Goal: Check status: Check status

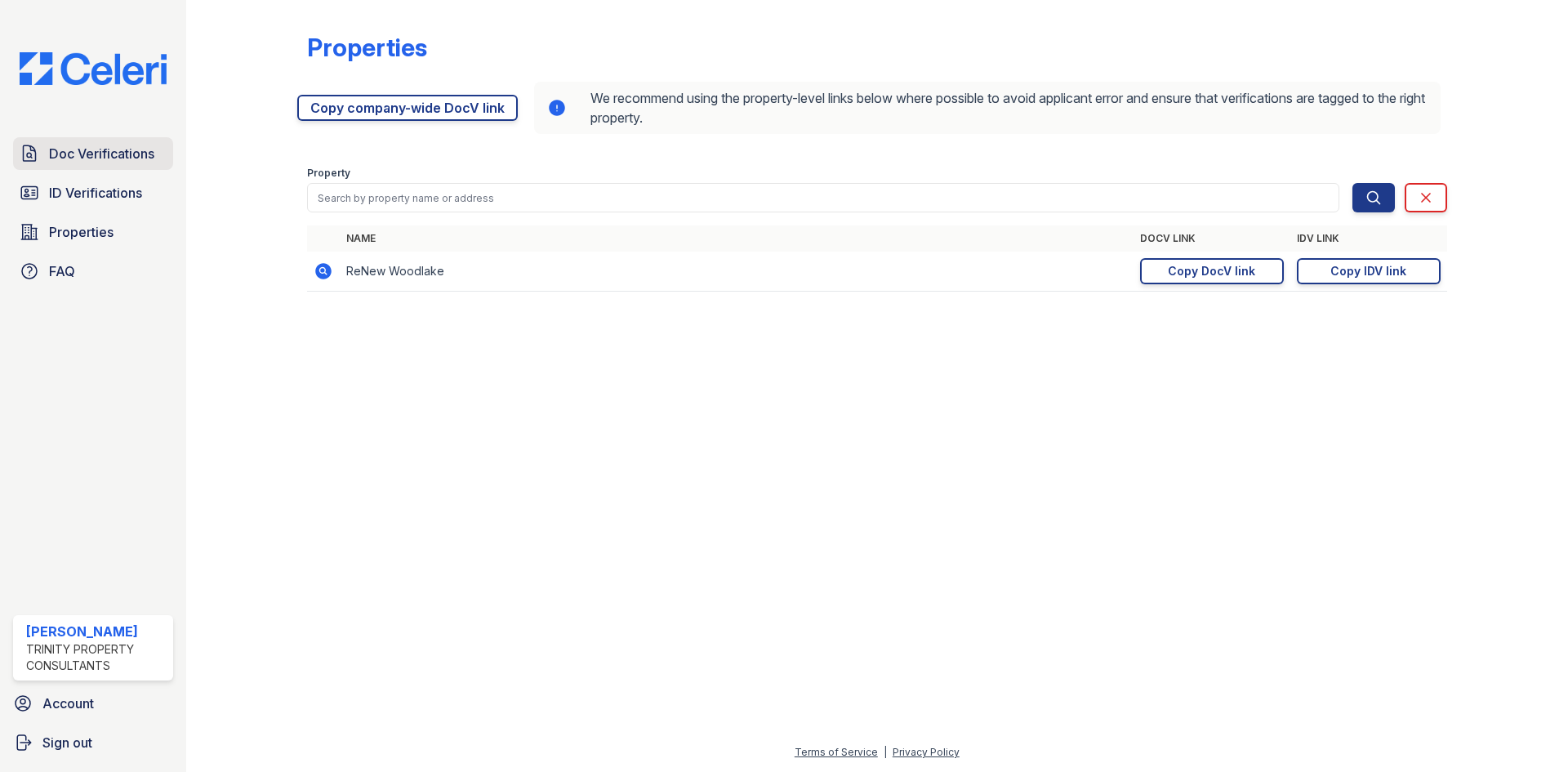
click at [69, 151] on span "Doc Verifications" at bounding box center [102, 153] width 105 height 19
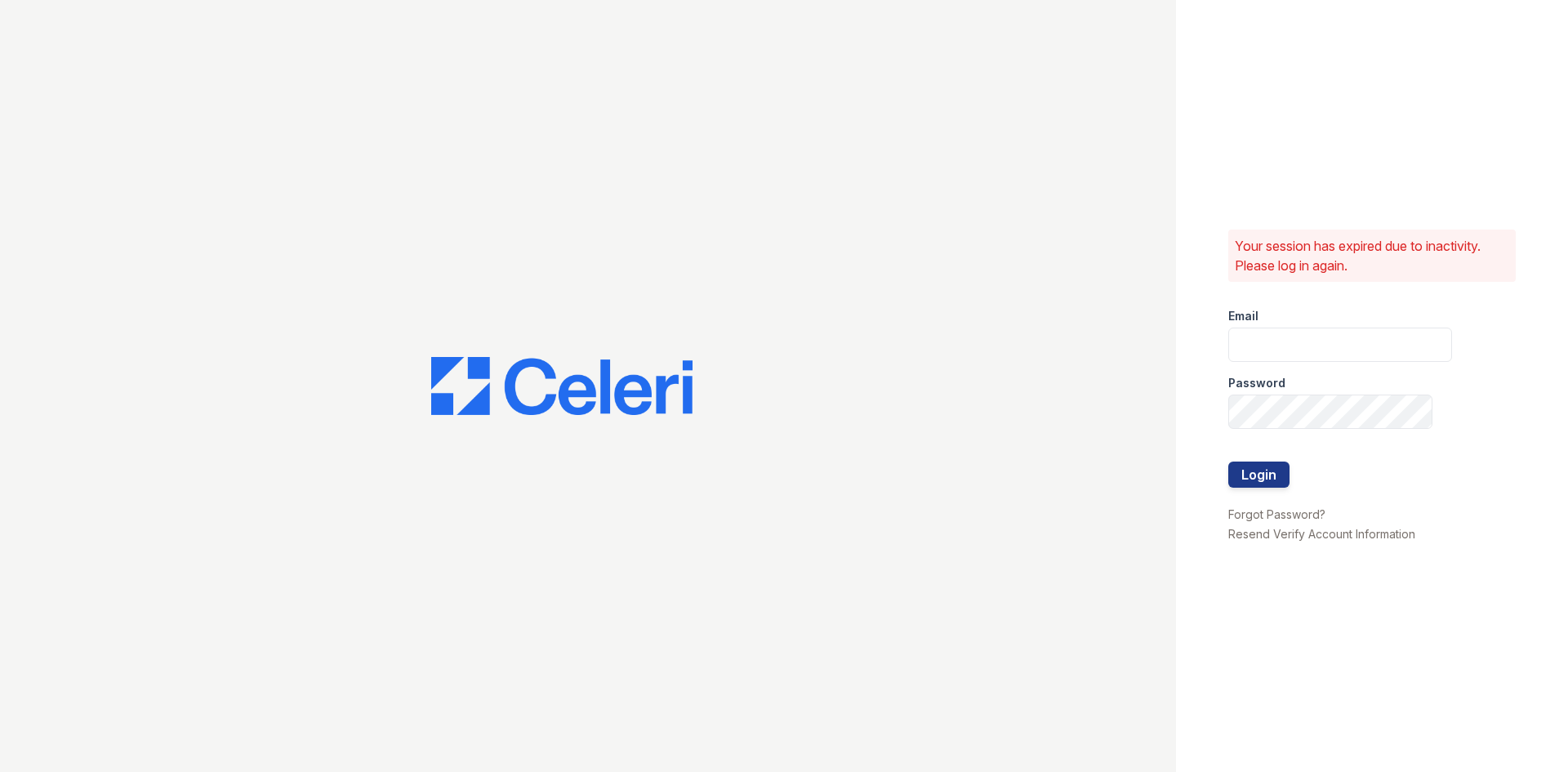
type input "[EMAIL_ADDRESS][DOMAIN_NAME]"
click at [1267, 475] on button "Login" at bounding box center [1259, 474] width 61 height 26
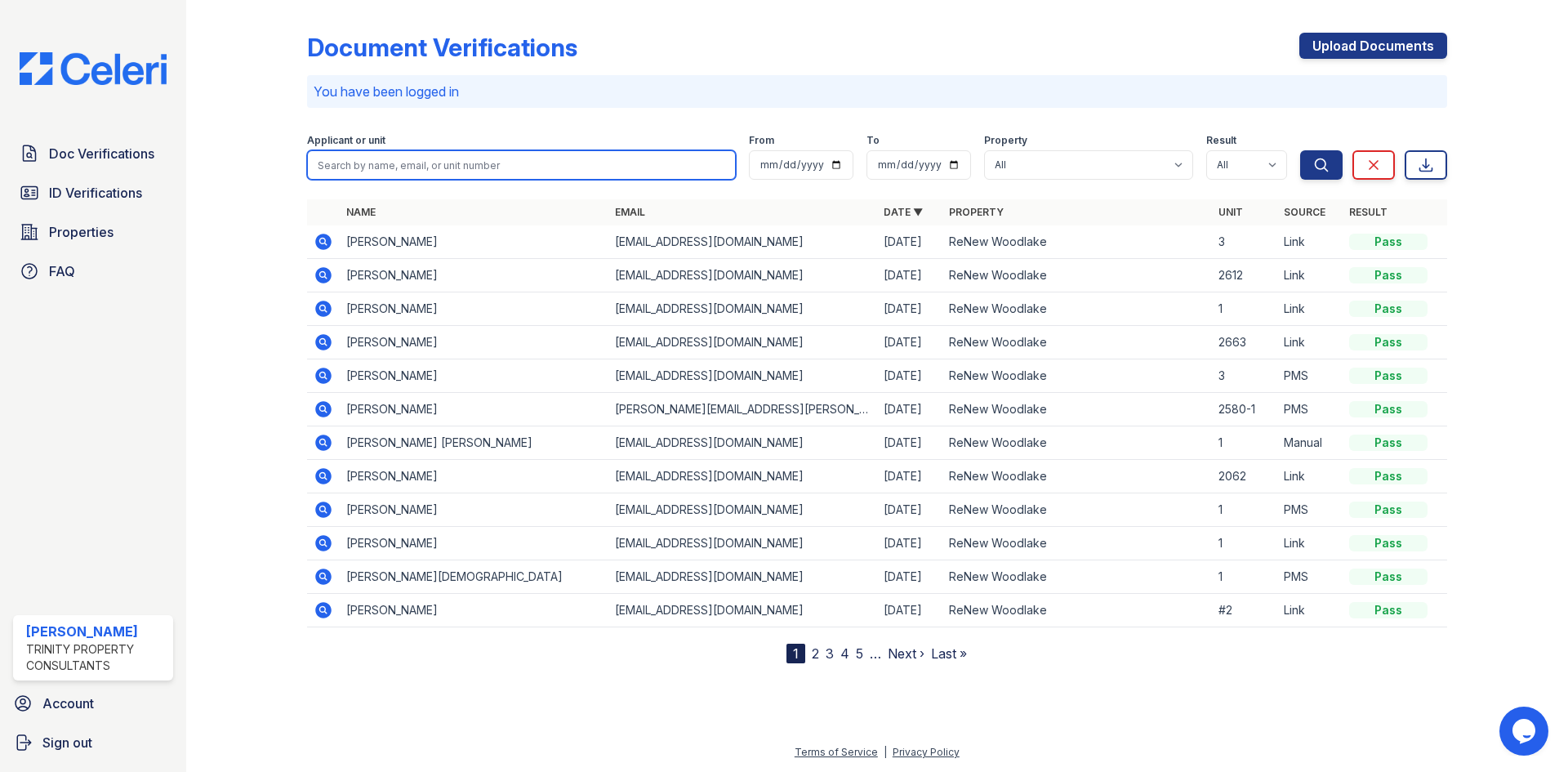
click at [367, 173] on input "search" at bounding box center [522, 165] width 428 height 30
type input "avery"
click at [1300, 151] on button "Search" at bounding box center [1322, 165] width 42 height 30
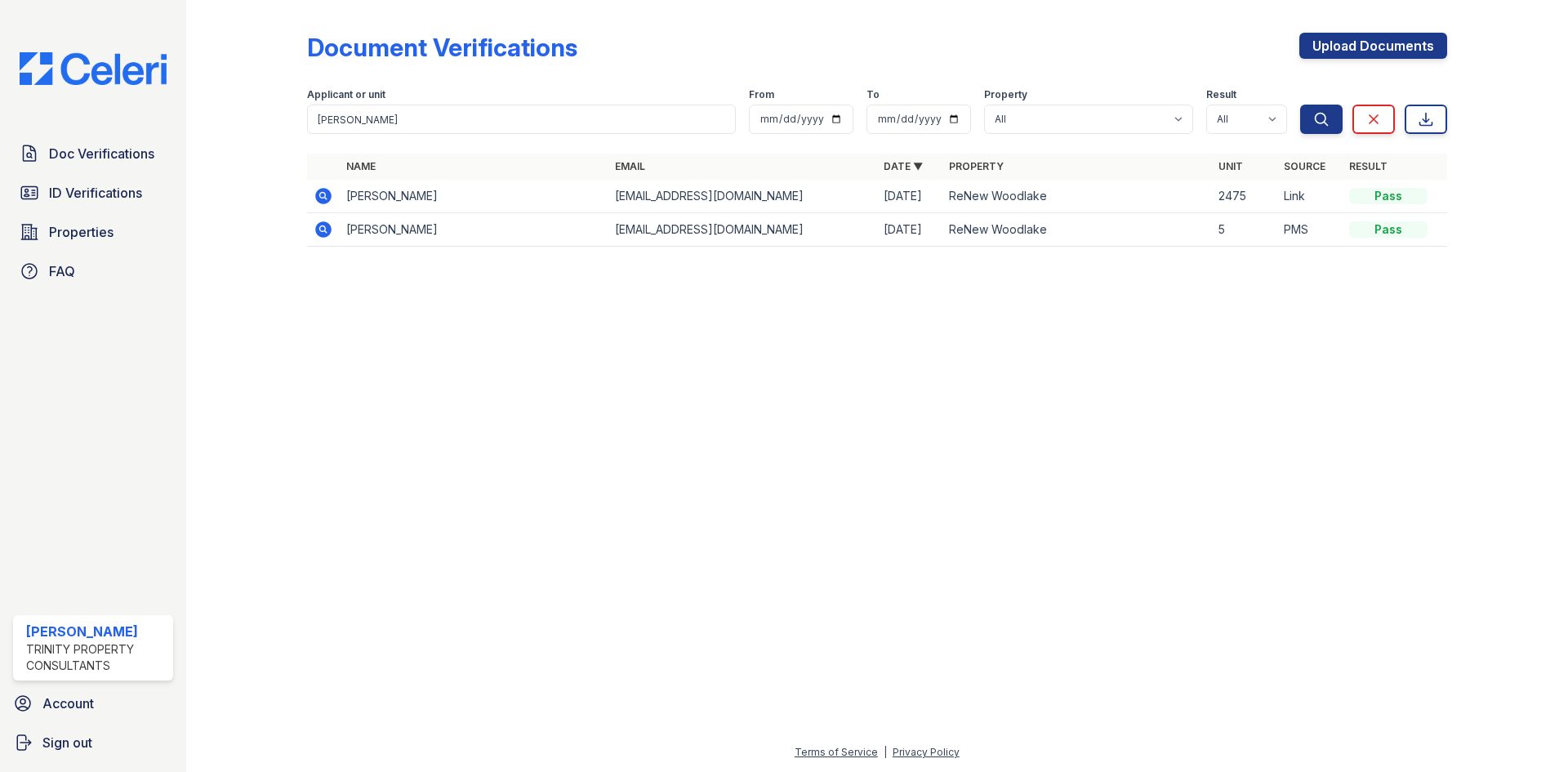
click at [350, 231] on td "Avery Jirous" at bounding box center [473, 230] width 268 height 34
click at [315, 230] on icon at bounding box center [323, 229] width 19 height 19
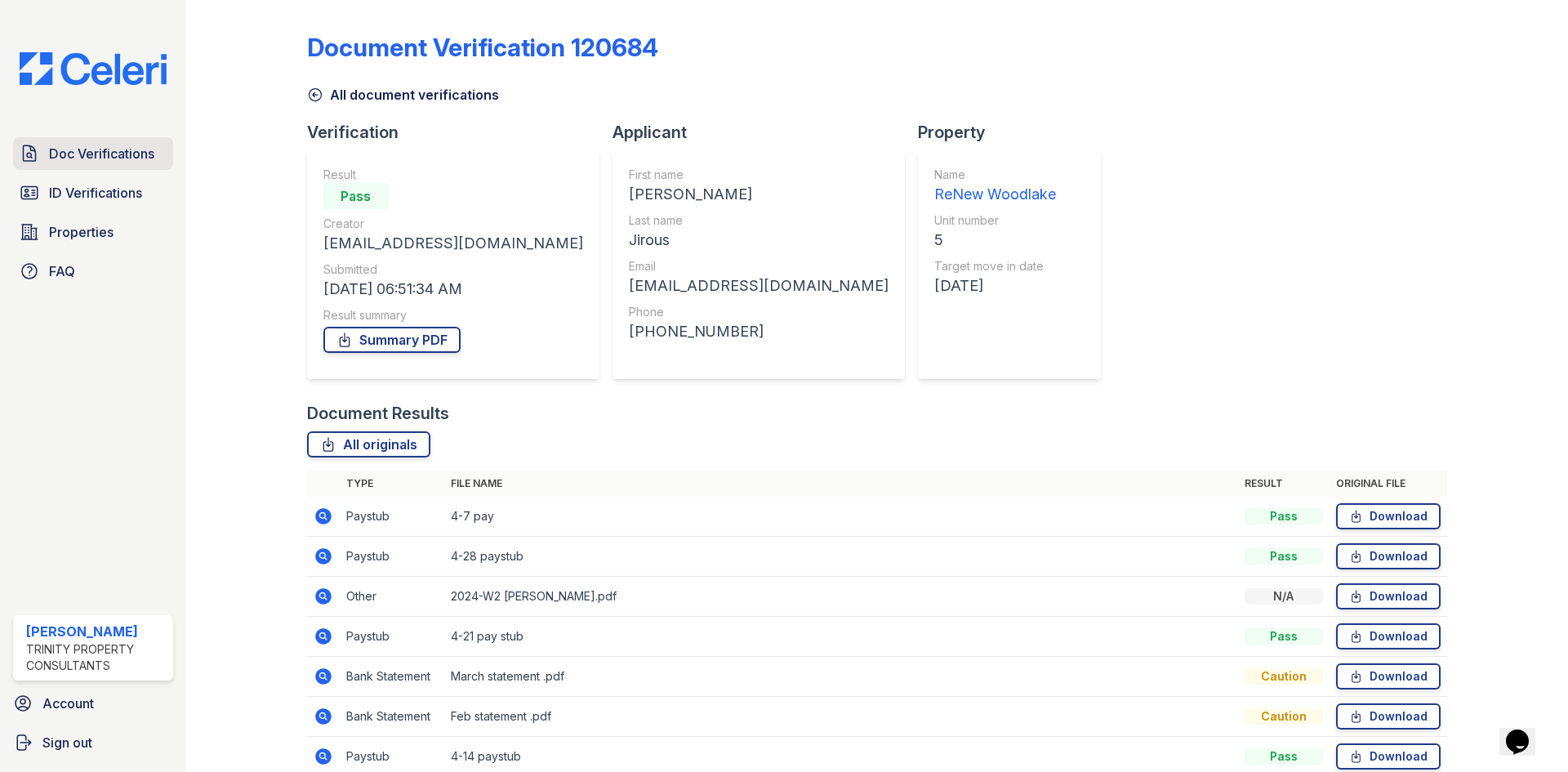
click at [79, 153] on span "Doc Verifications" at bounding box center [102, 153] width 105 height 19
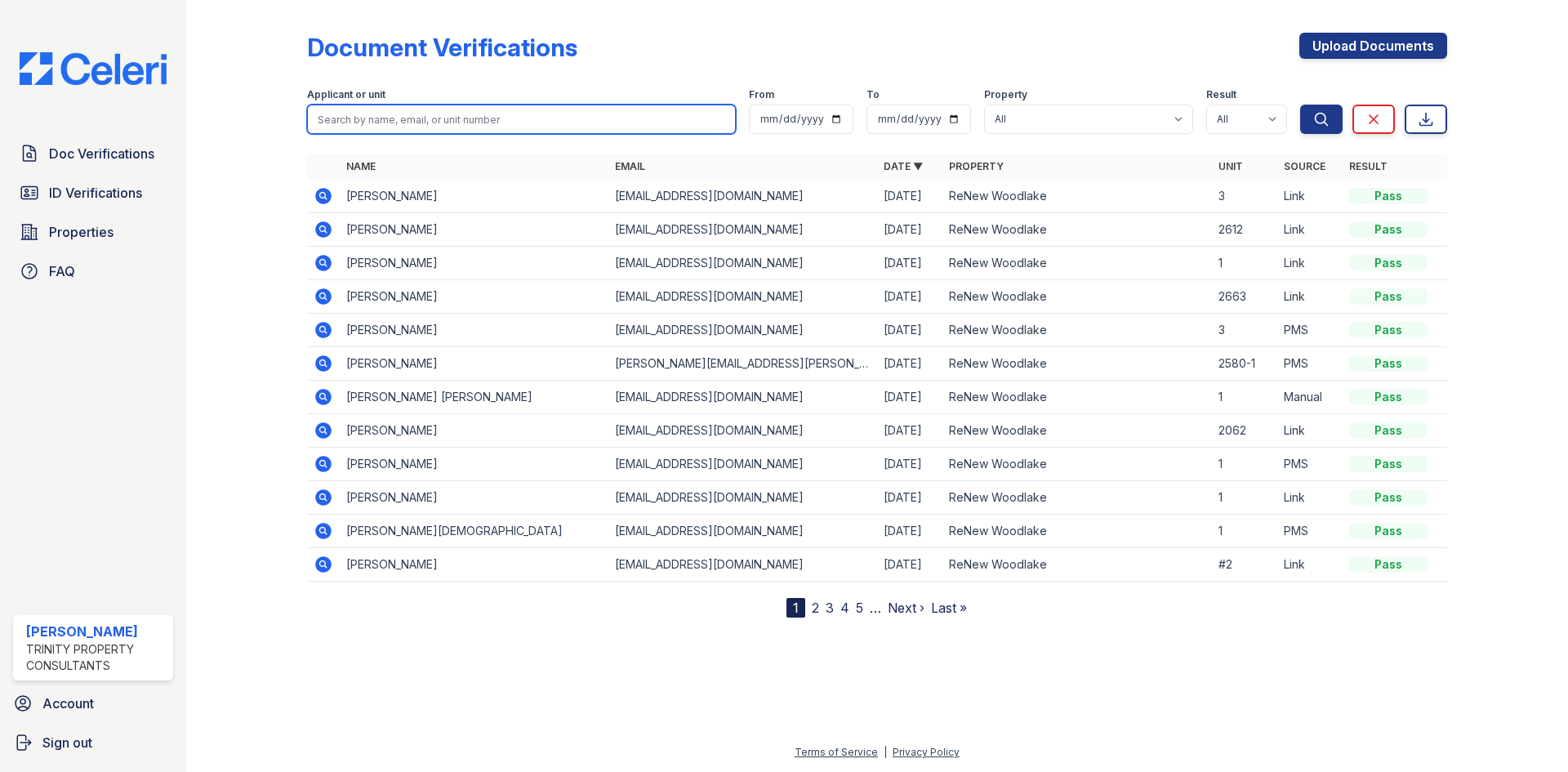
click at [378, 112] on input "search" at bounding box center [522, 119] width 428 height 30
type input "avery"
click at [1300, 104] on button "Search" at bounding box center [1322, 119] width 42 height 30
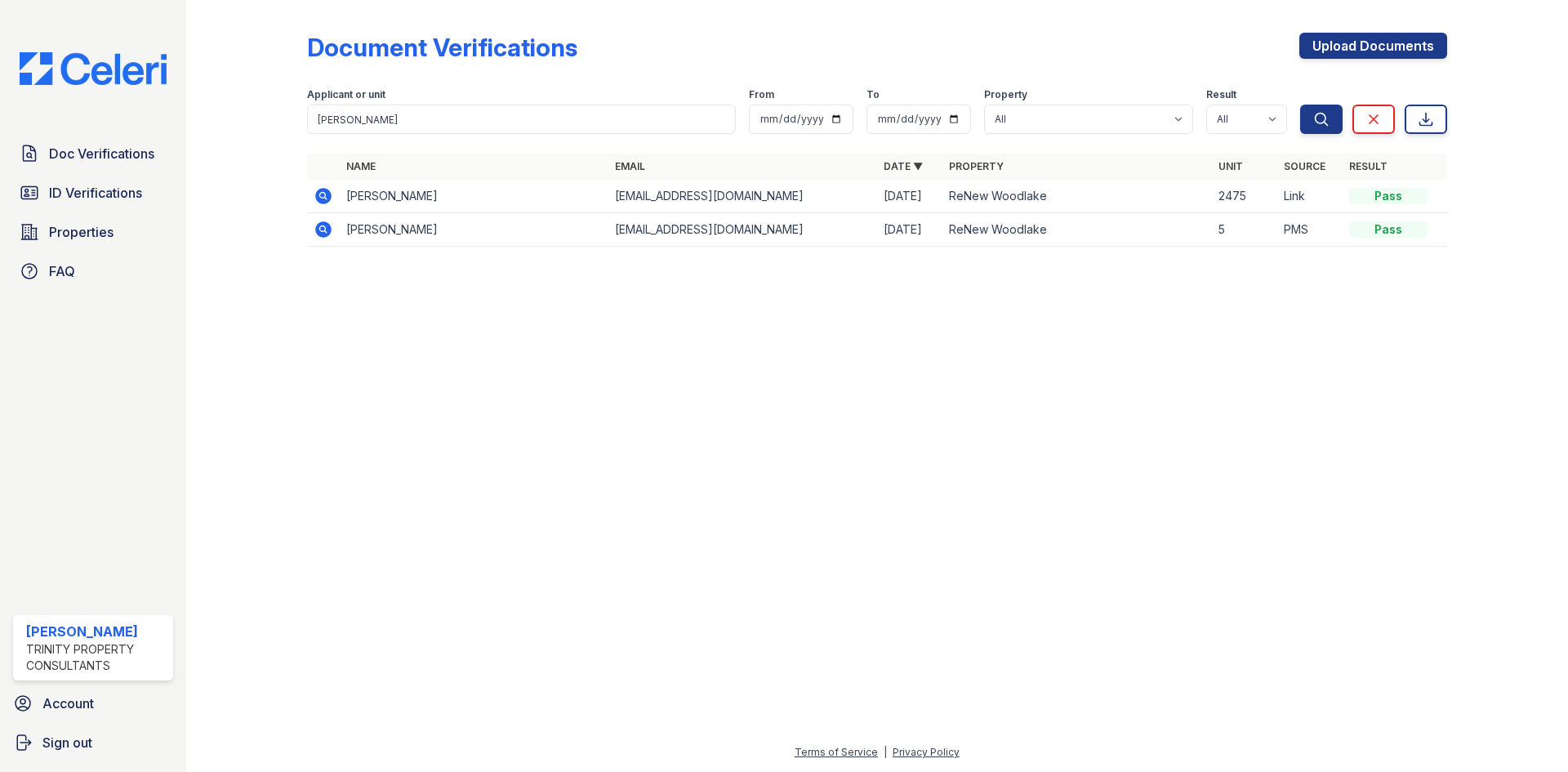
click at [323, 196] on icon at bounding box center [322, 195] width 4 height 4
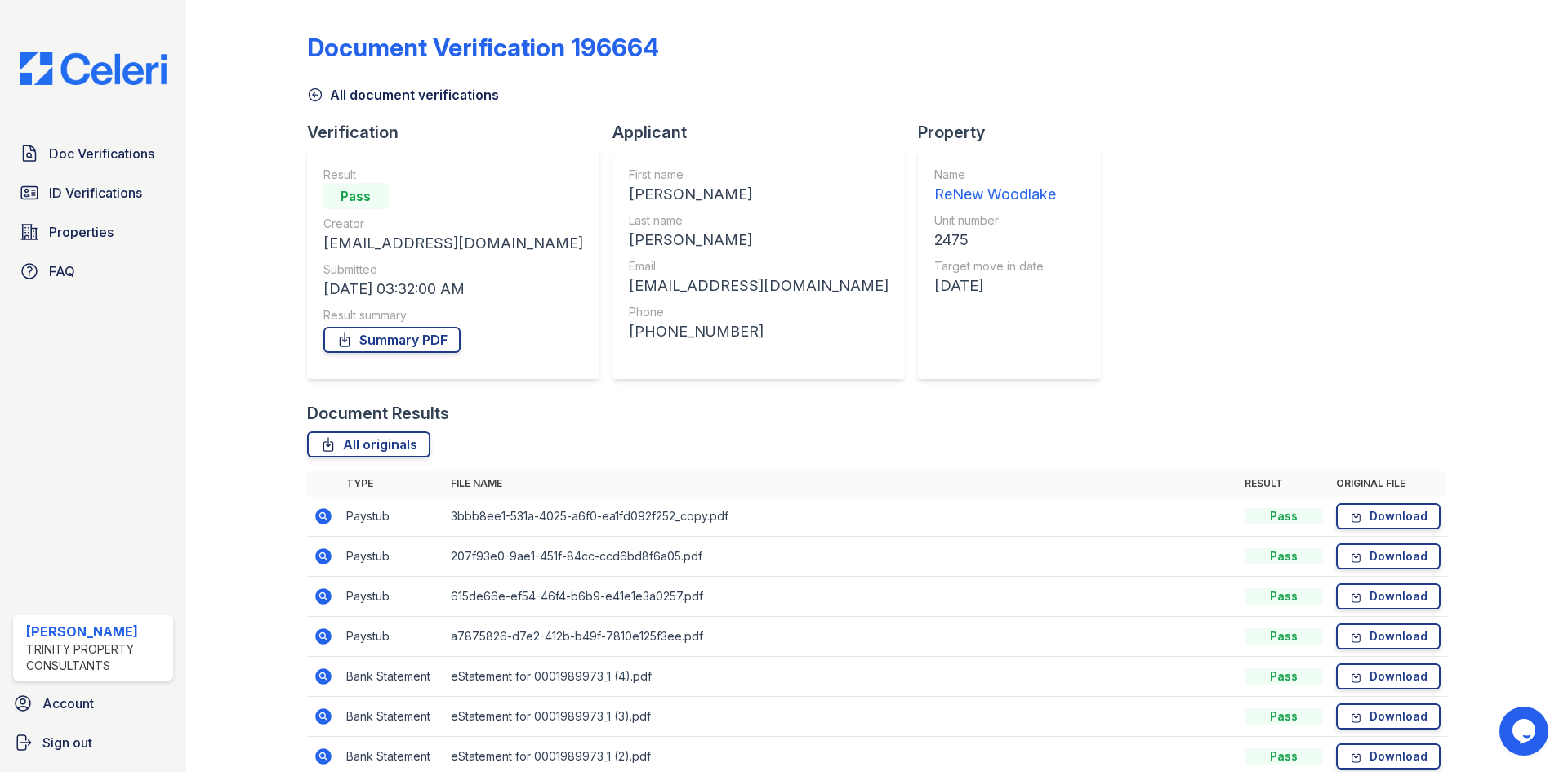
scroll to position [77, 0]
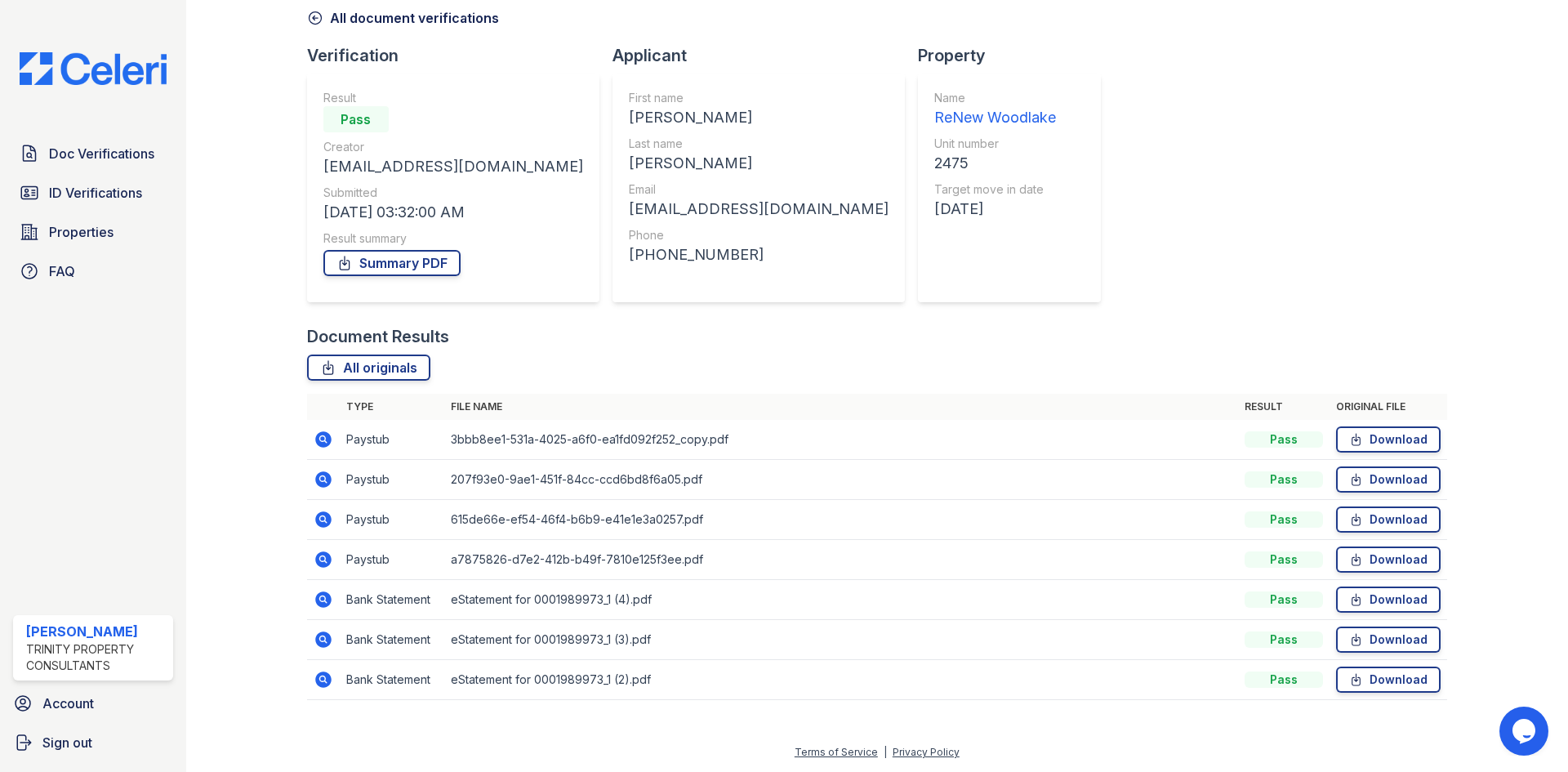
click at [319, 438] on icon at bounding box center [323, 438] width 19 height 19
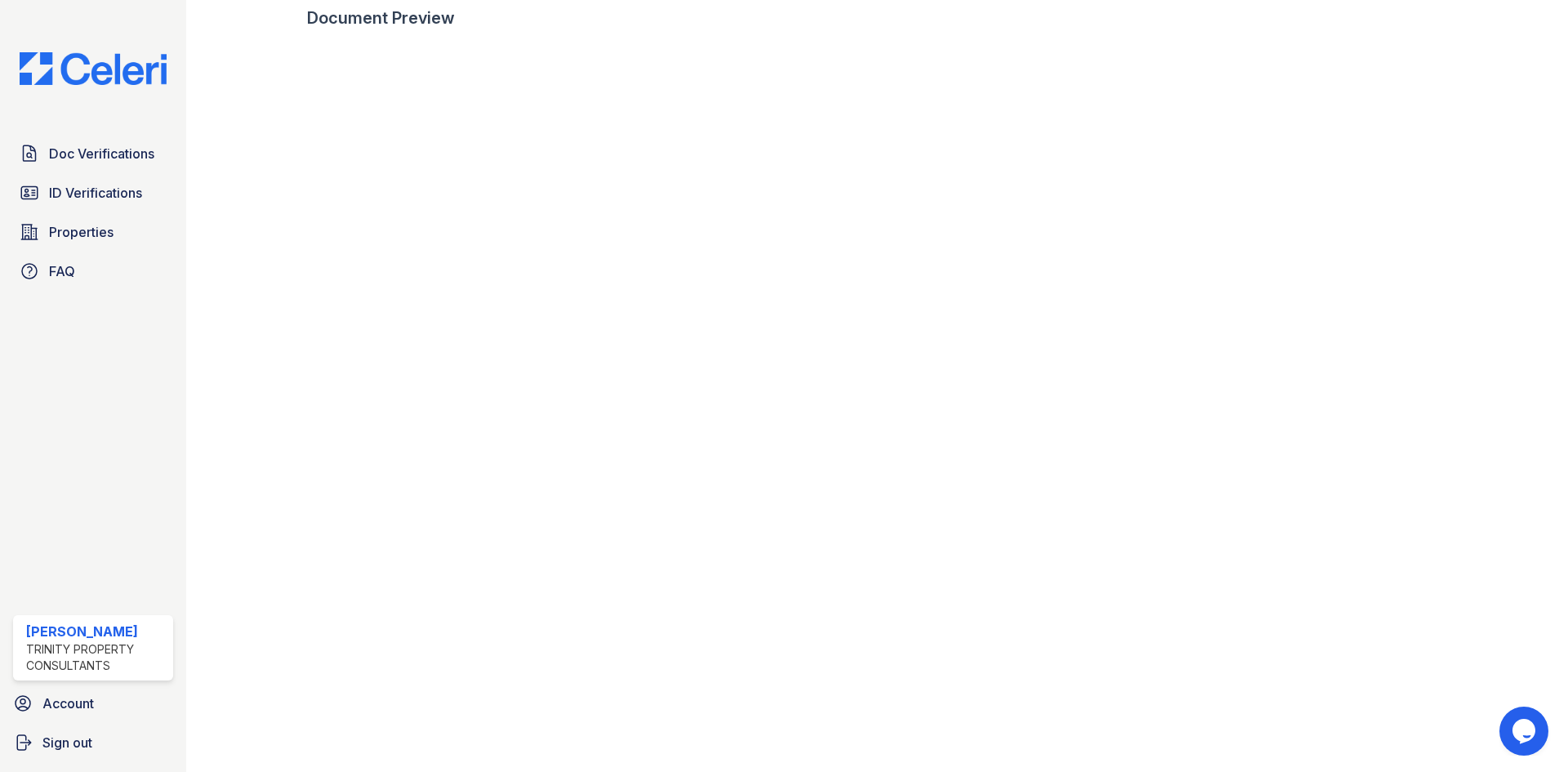
scroll to position [784, 0]
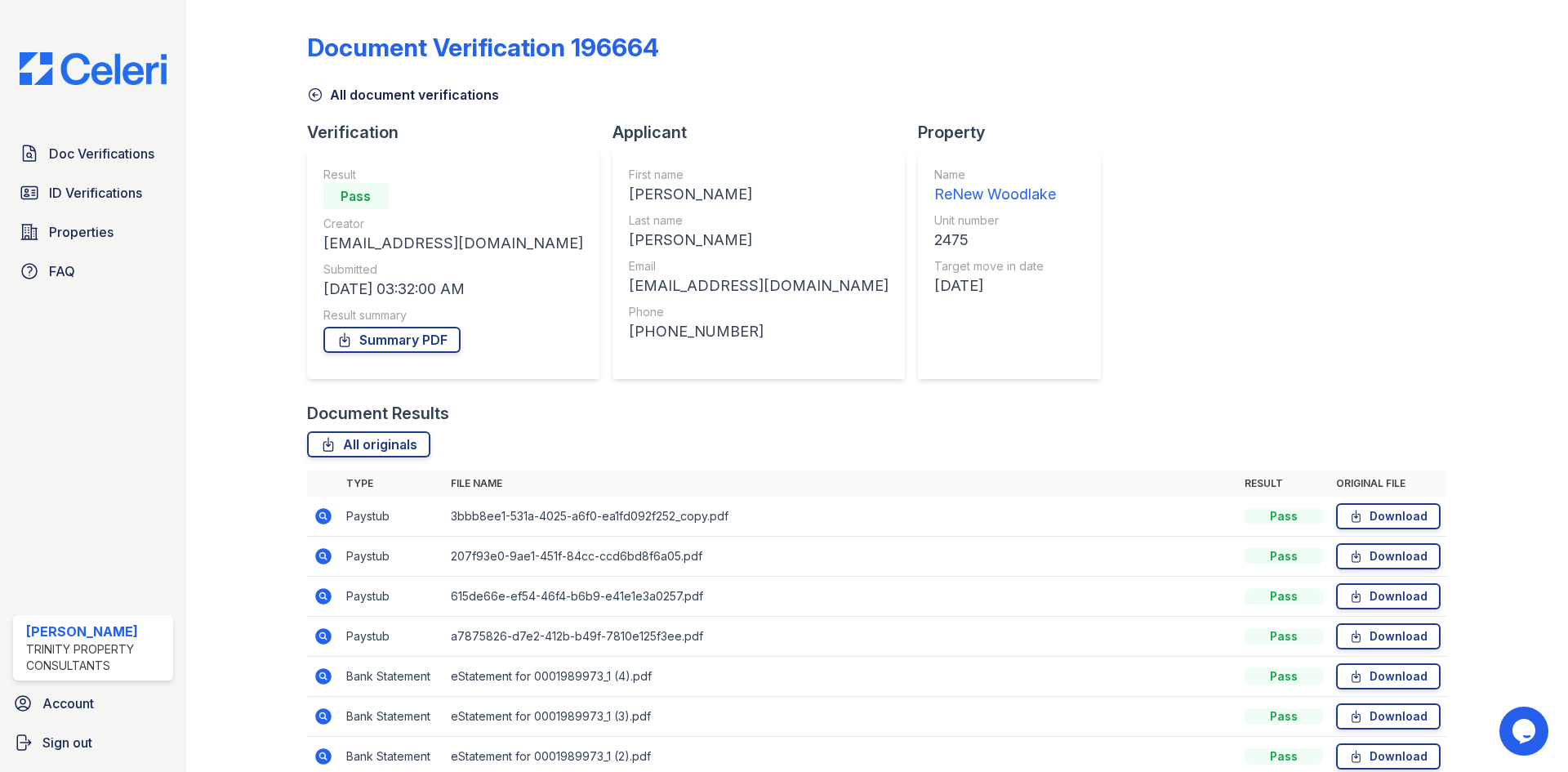
click at [328, 556] on icon at bounding box center [323, 555] width 16 height 16
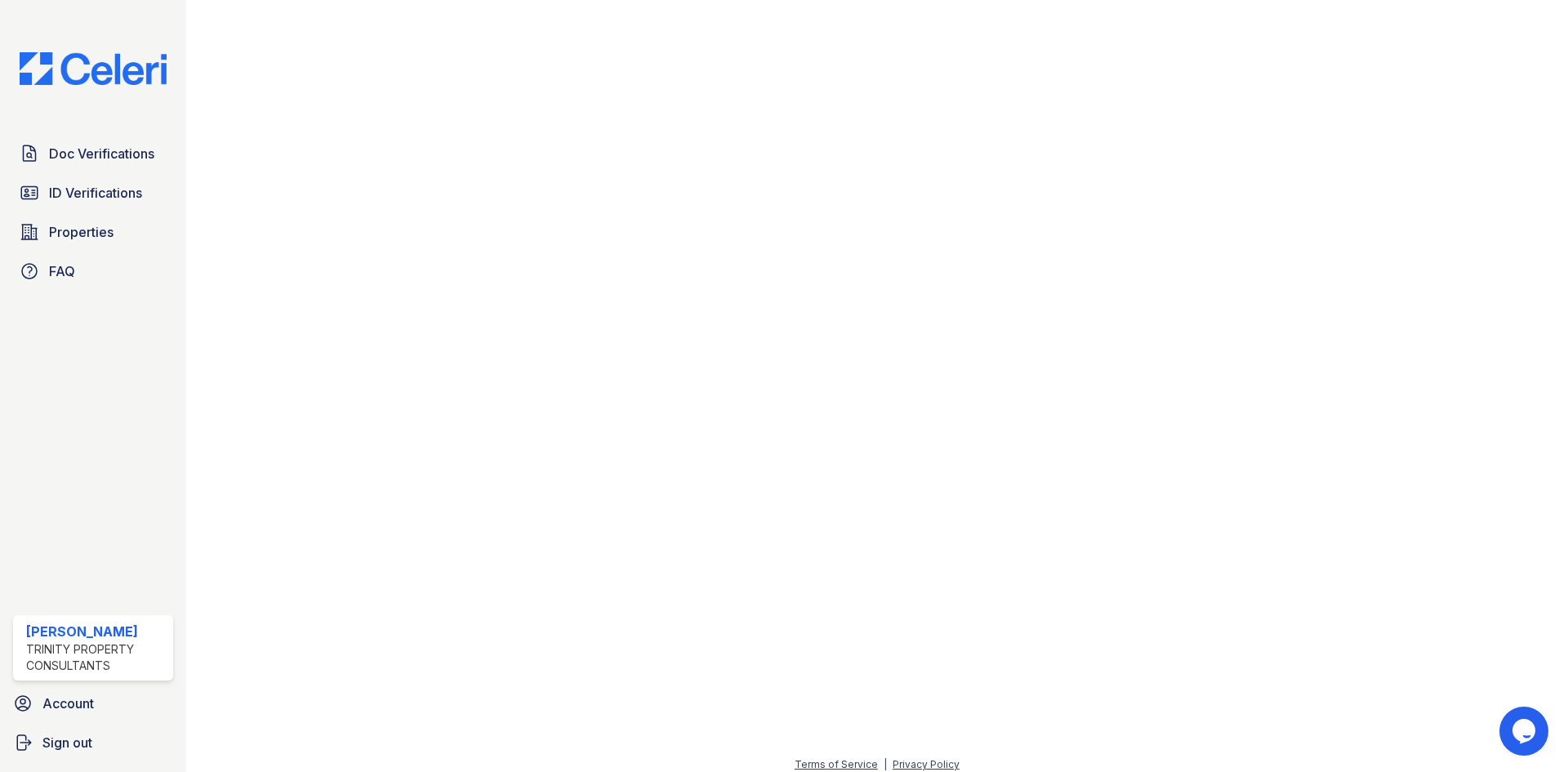
scroll to position [784, 0]
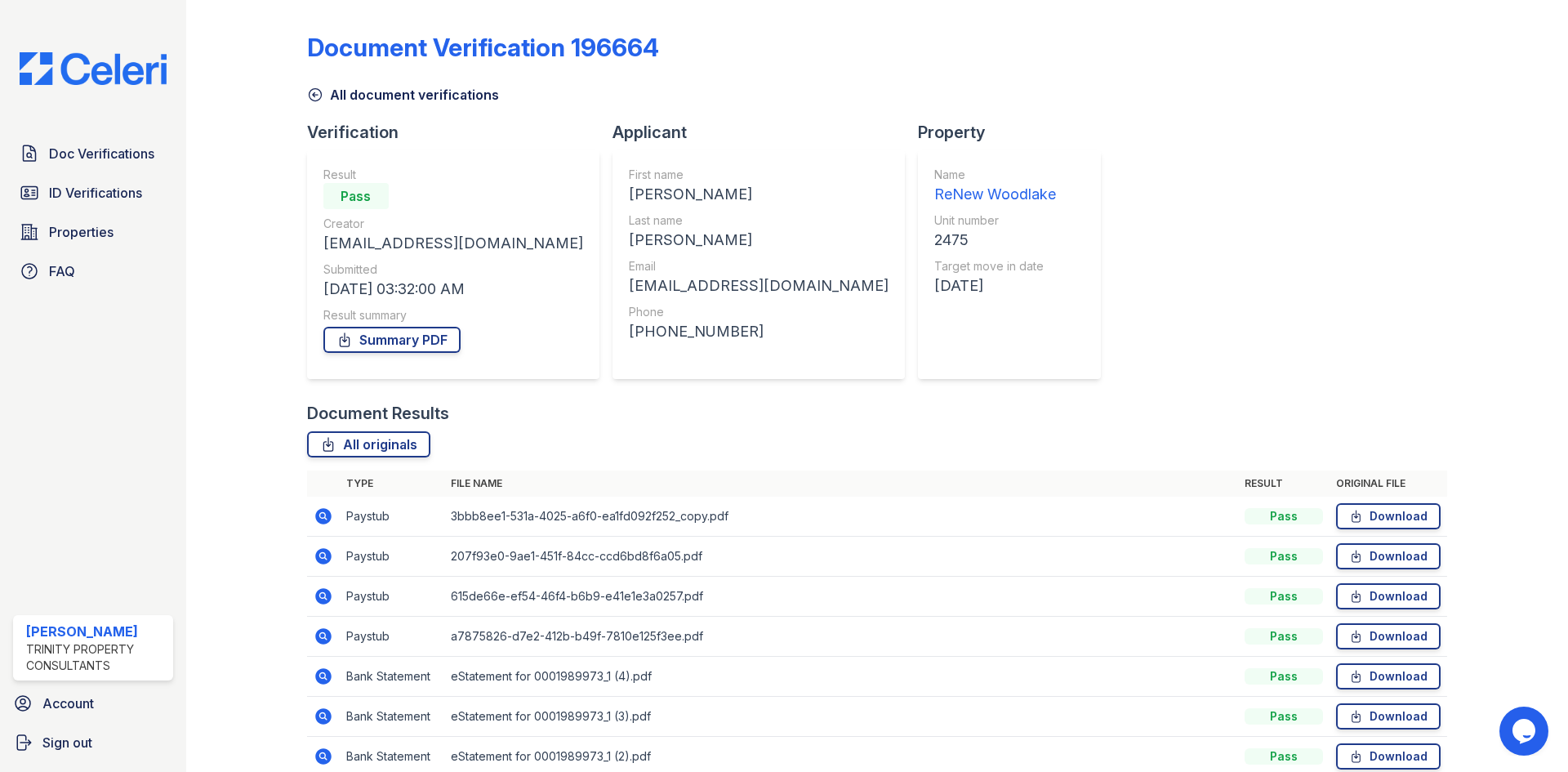
click at [318, 597] on icon at bounding box center [323, 596] width 16 height 16
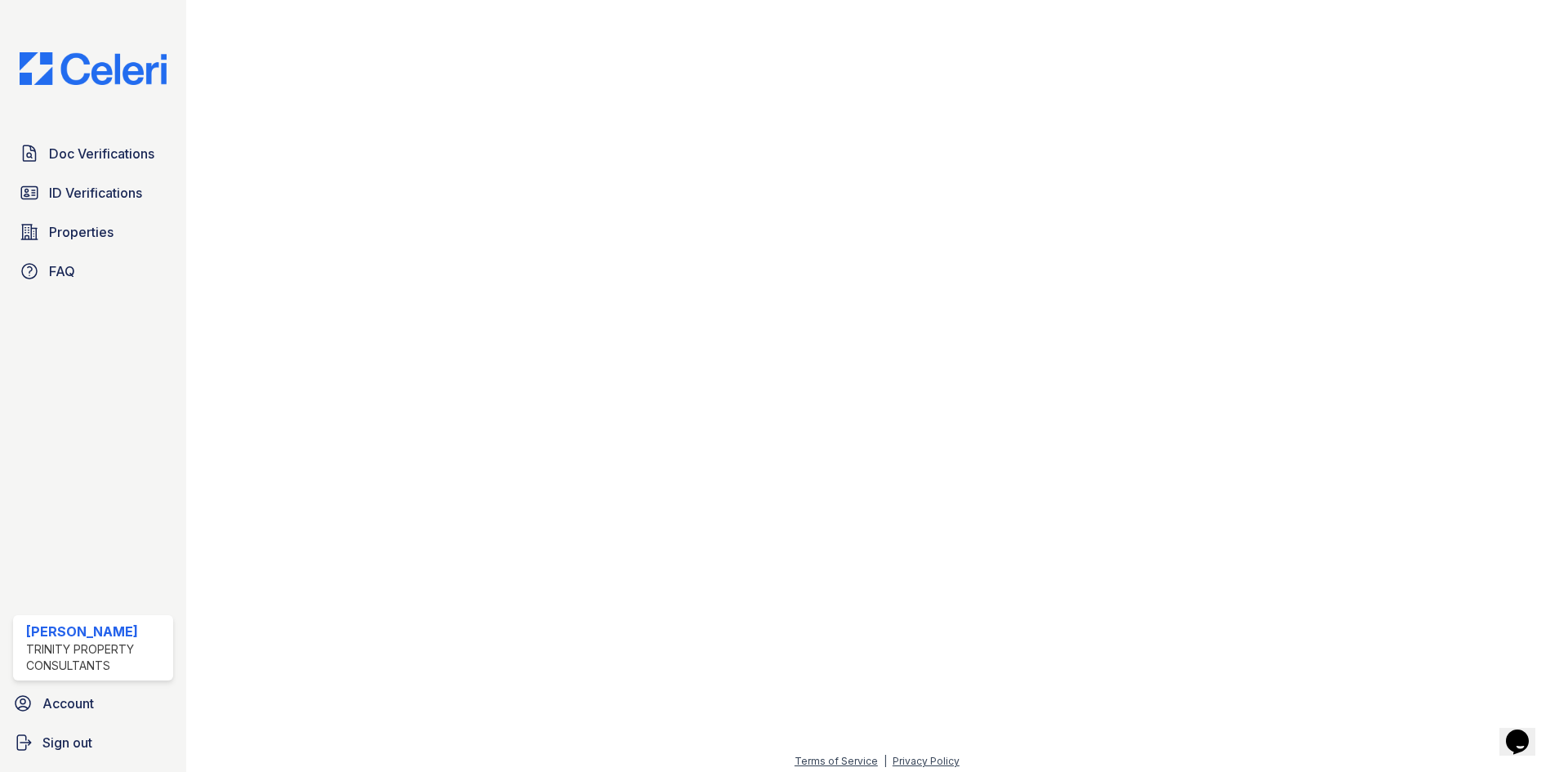
scroll to position [784, 0]
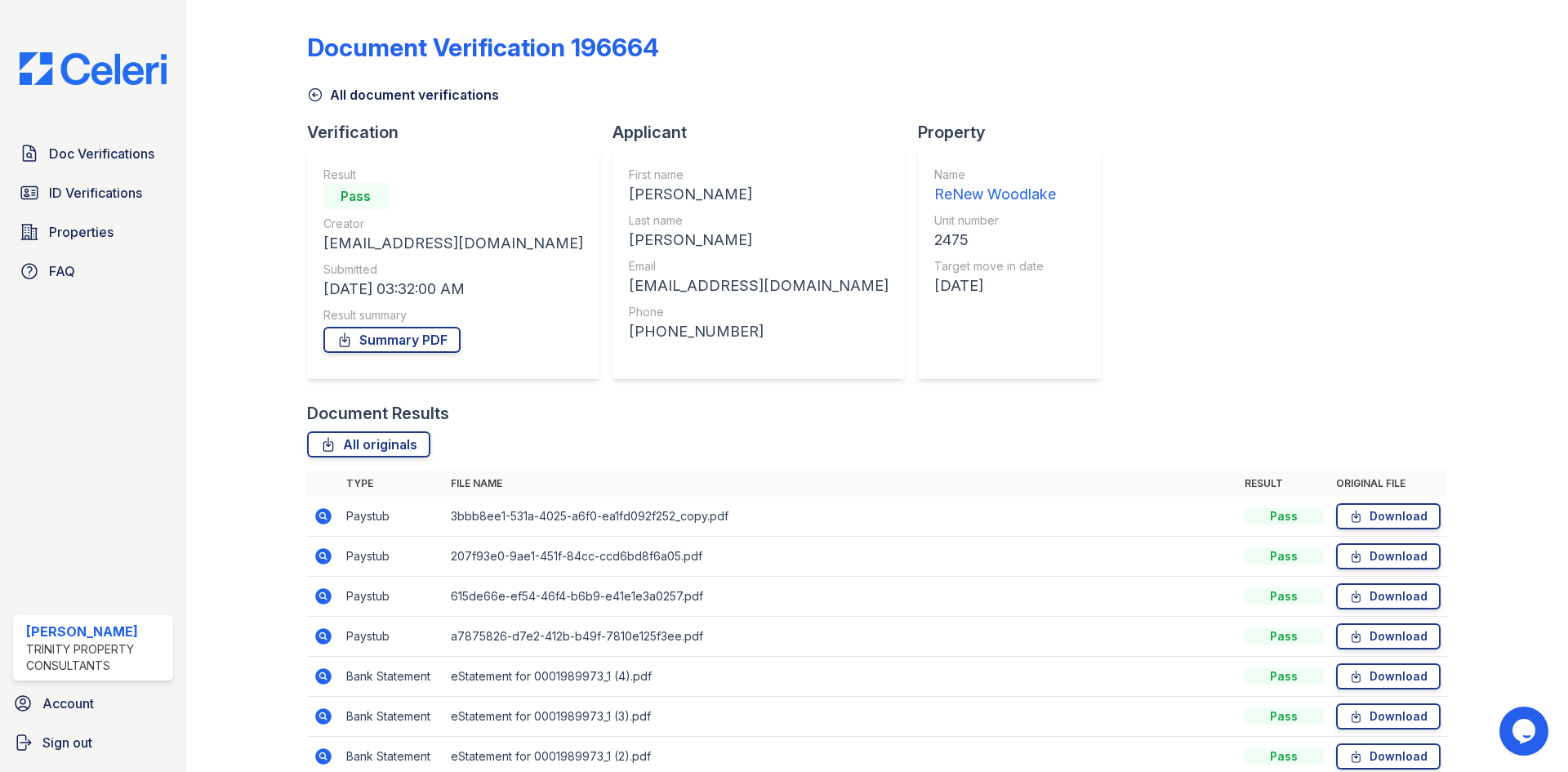
click at [321, 638] on icon at bounding box center [323, 636] width 16 height 16
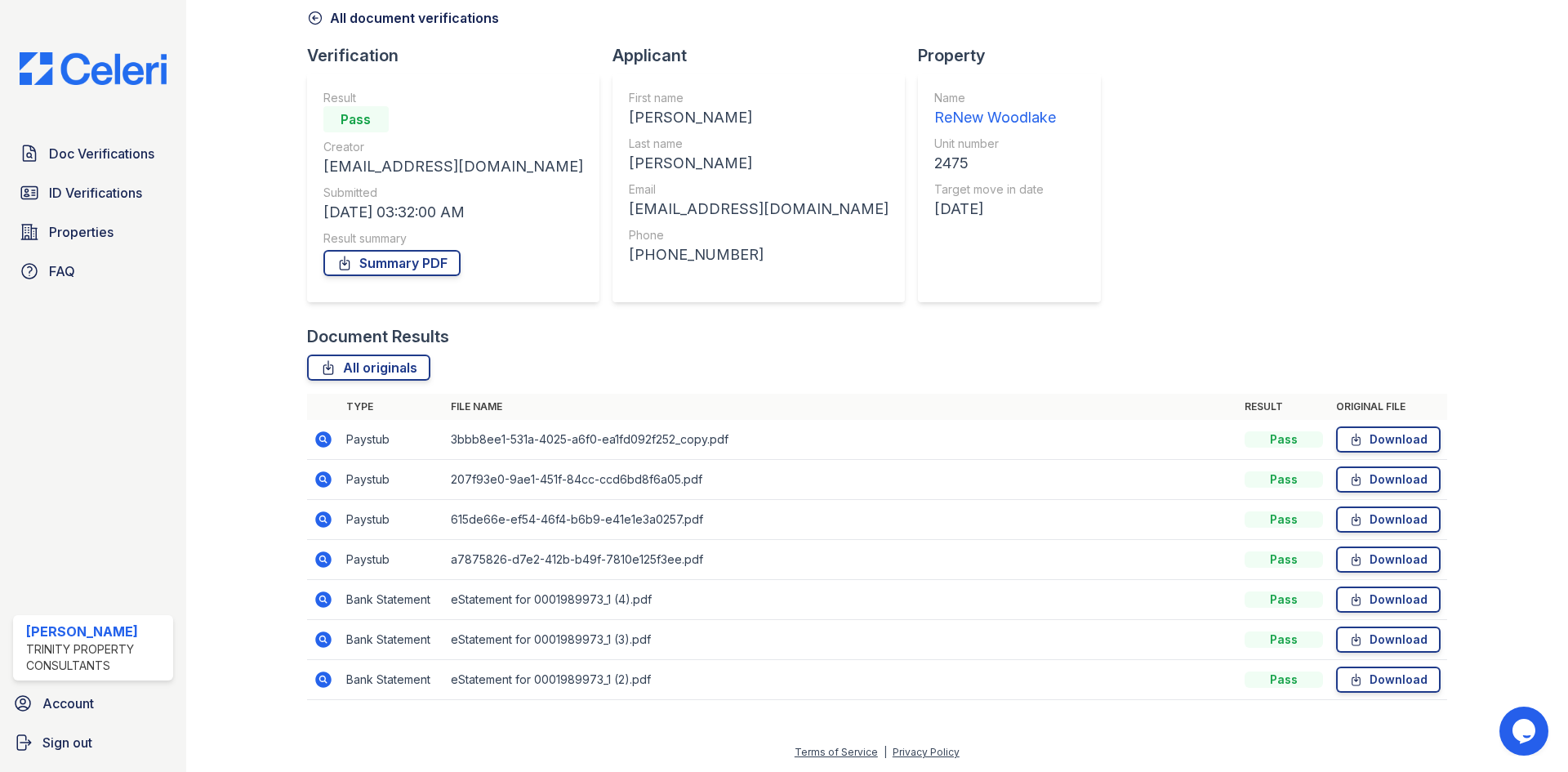
click at [317, 595] on icon at bounding box center [323, 598] width 16 height 16
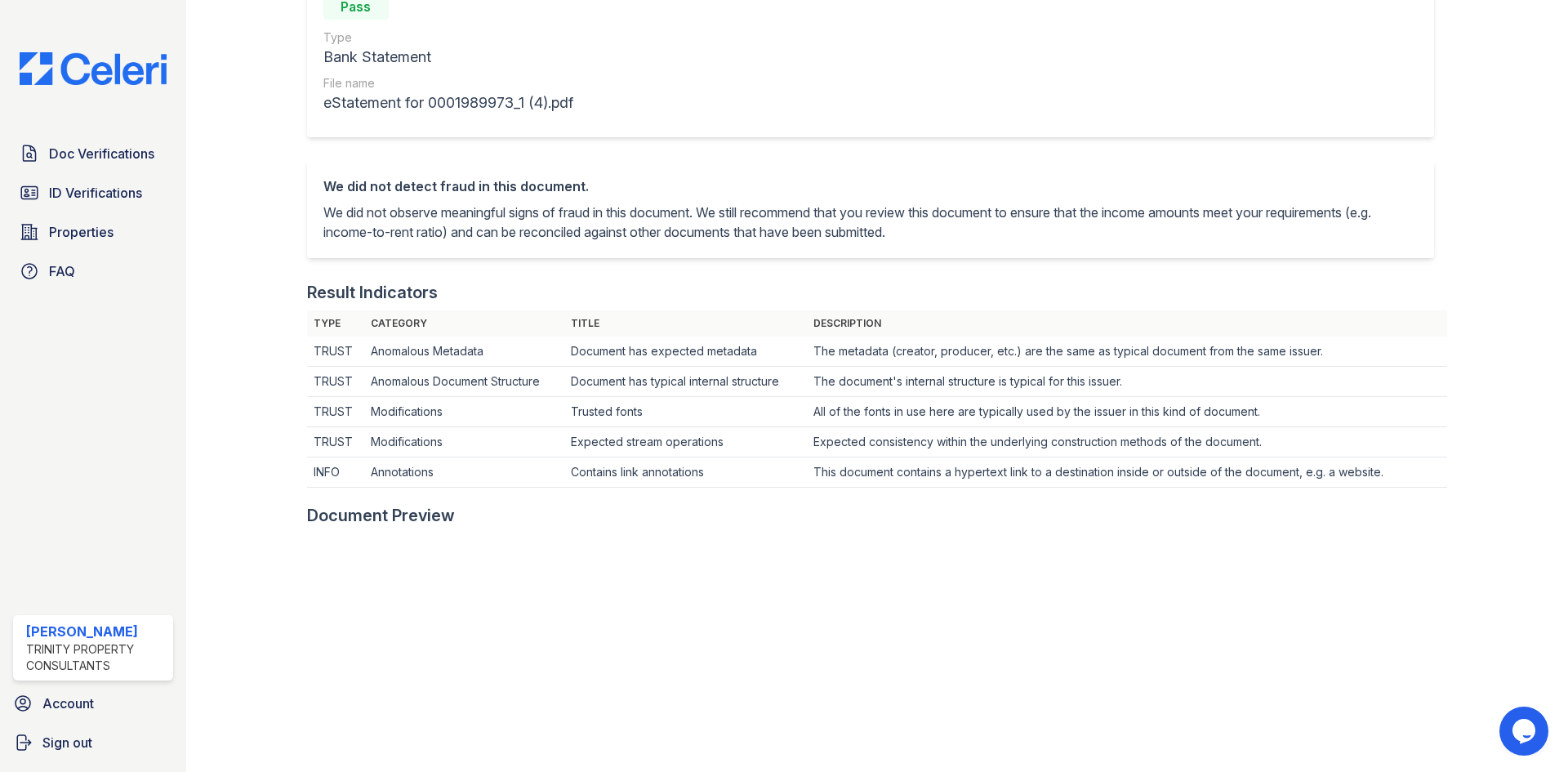
scroll to position [245, 0]
